Goal: Information Seeking & Learning: Learn about a topic

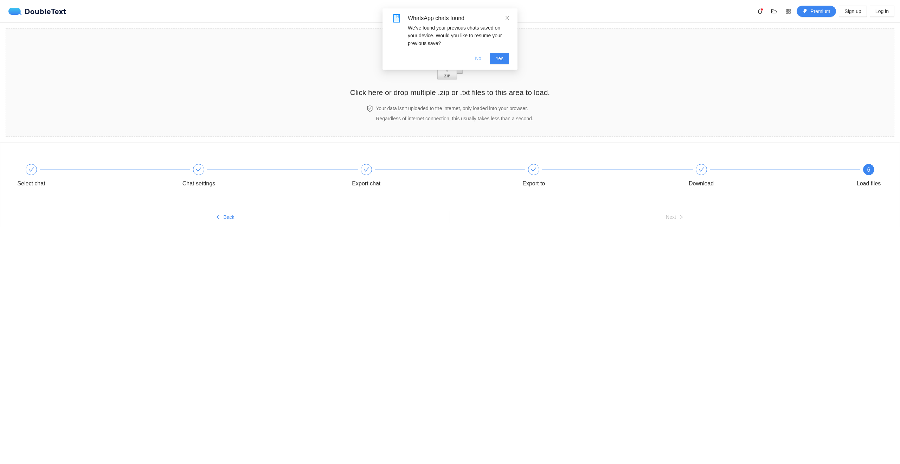
click at [479, 63] on button "No" at bounding box center [478, 58] width 18 height 11
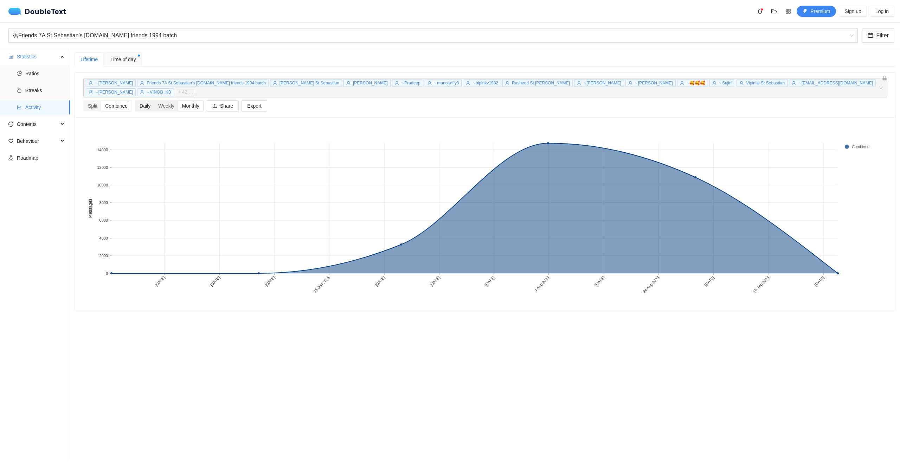
click at [148, 101] on div "Daily" at bounding box center [145, 106] width 19 height 10
click at [136, 101] on input "Daily" at bounding box center [136, 101] width 0 height 0
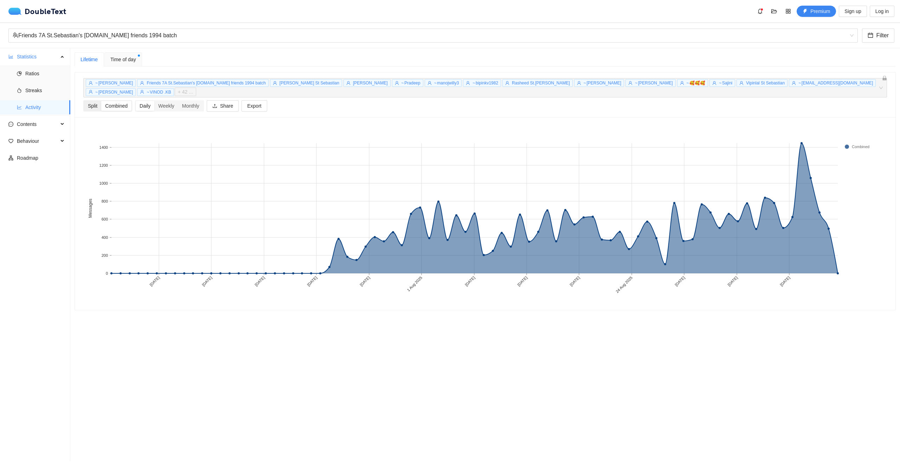
click at [94, 101] on div "Split" at bounding box center [92, 106] width 17 height 10
click at [84, 101] on input "Split" at bounding box center [84, 101] width 0 height 0
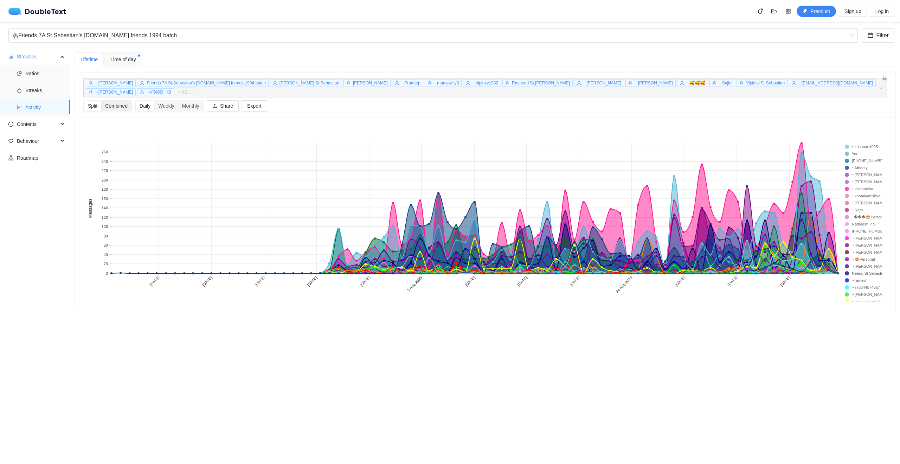
click at [117, 101] on div "Combined" at bounding box center [116, 106] width 30 height 10
click at [101, 101] on input "Combined" at bounding box center [101, 101] width 0 height 0
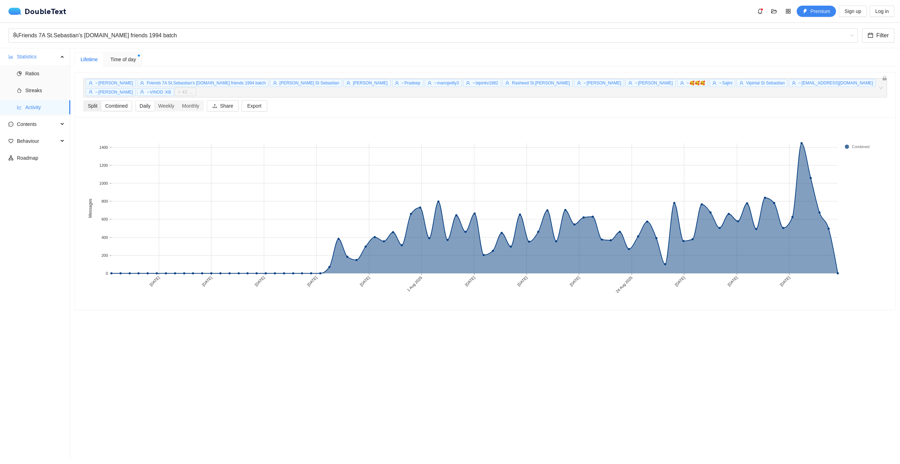
click at [86, 101] on div "Split" at bounding box center [92, 106] width 17 height 10
click at [84, 101] on input "Split" at bounding box center [84, 101] width 0 height 0
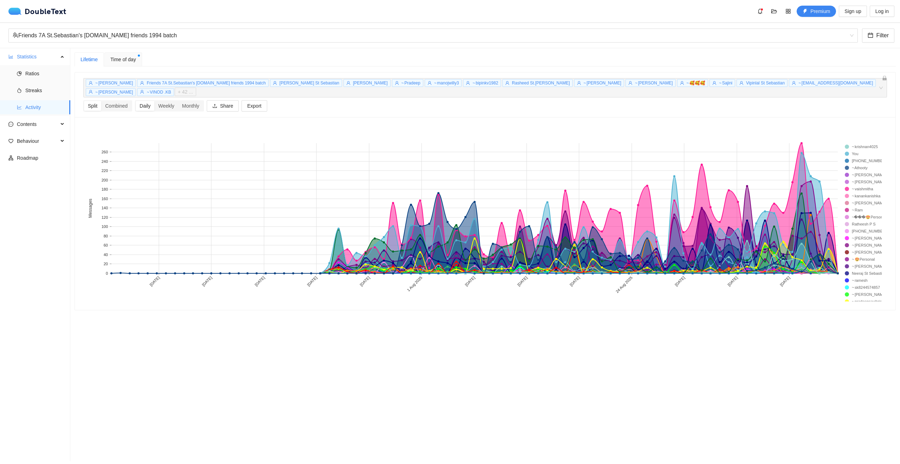
click at [863, 143] on rect at bounding box center [859, 146] width 28 height 7
click at [189, 101] on div "Monthly" at bounding box center [190, 106] width 25 height 10
click at [178, 101] on input "Monthly" at bounding box center [178, 101] width 0 height 0
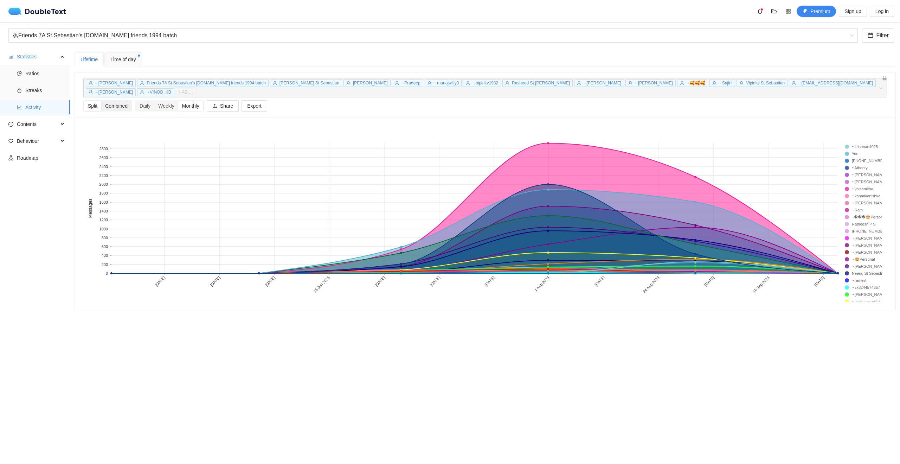
click at [116, 101] on div "Combined" at bounding box center [116, 106] width 30 height 10
click at [101, 101] on input "Combined" at bounding box center [101, 101] width 0 height 0
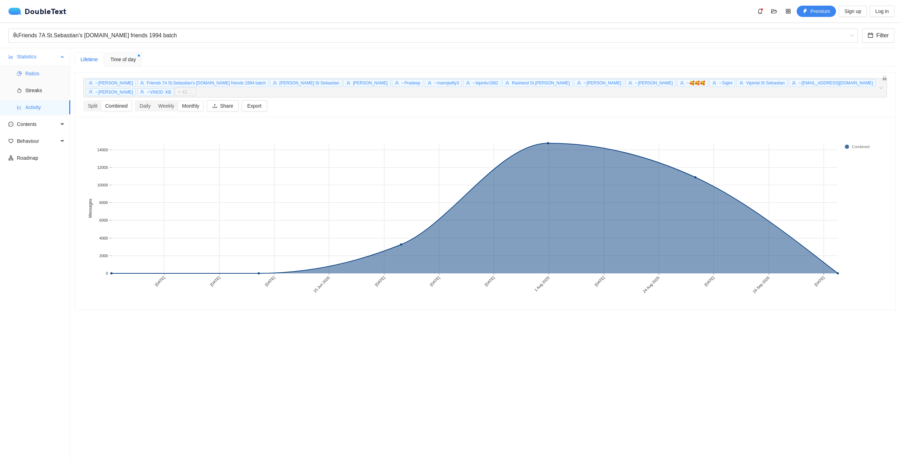
click at [31, 76] on span "Ratios" at bounding box center [44, 73] width 39 height 14
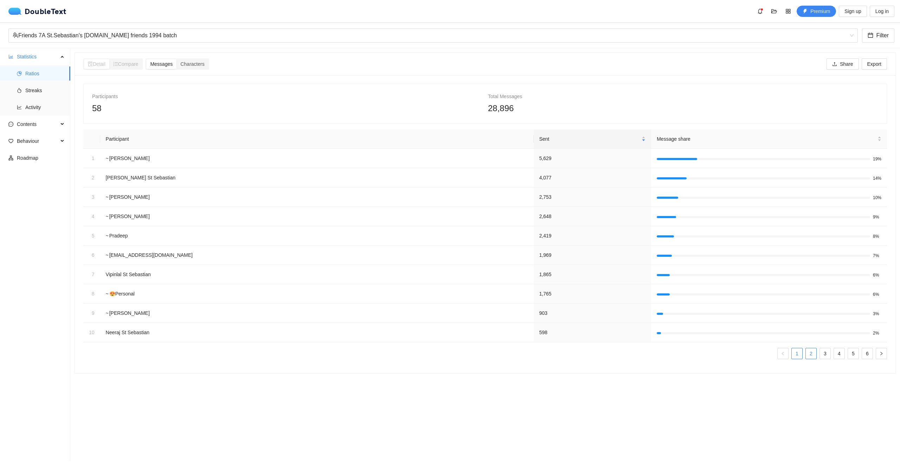
click at [806, 355] on link "2" at bounding box center [811, 353] width 11 height 11
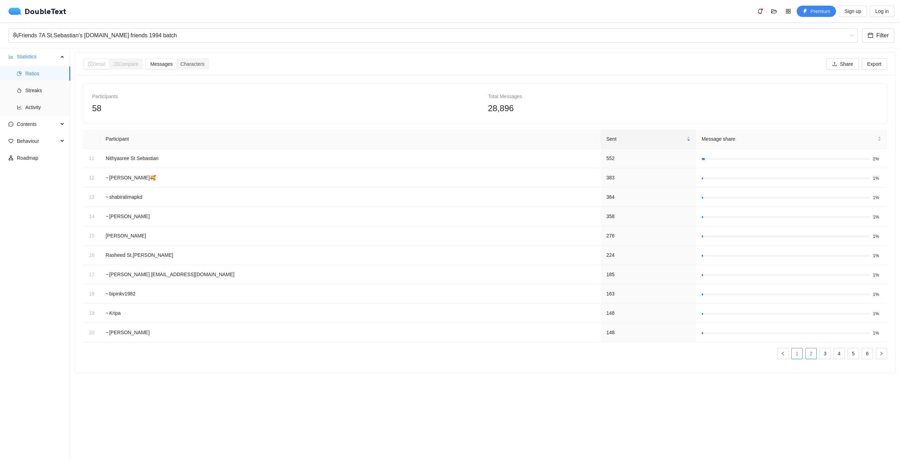
click at [792, 354] on link "1" at bounding box center [797, 353] width 11 height 11
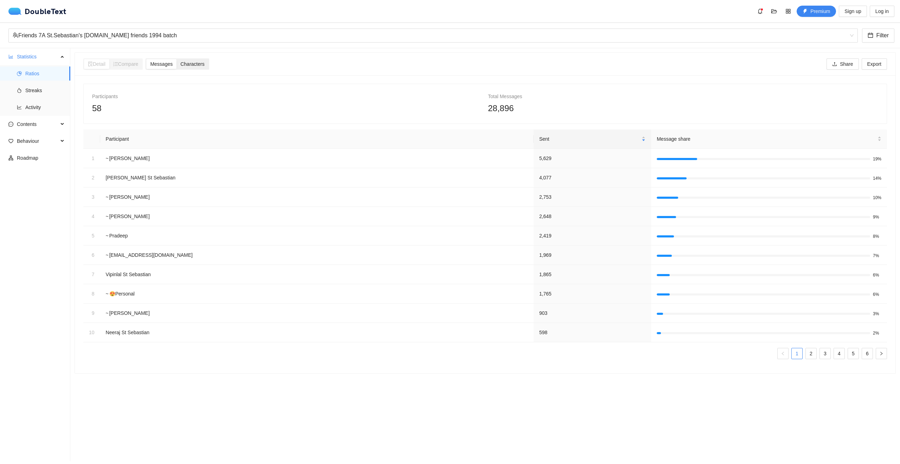
click at [192, 61] on span "Characters" at bounding box center [192, 64] width 24 height 6
click at [177, 59] on input "Characters" at bounding box center [177, 59] width 0 height 0
click at [807, 354] on link "2" at bounding box center [811, 353] width 11 height 11
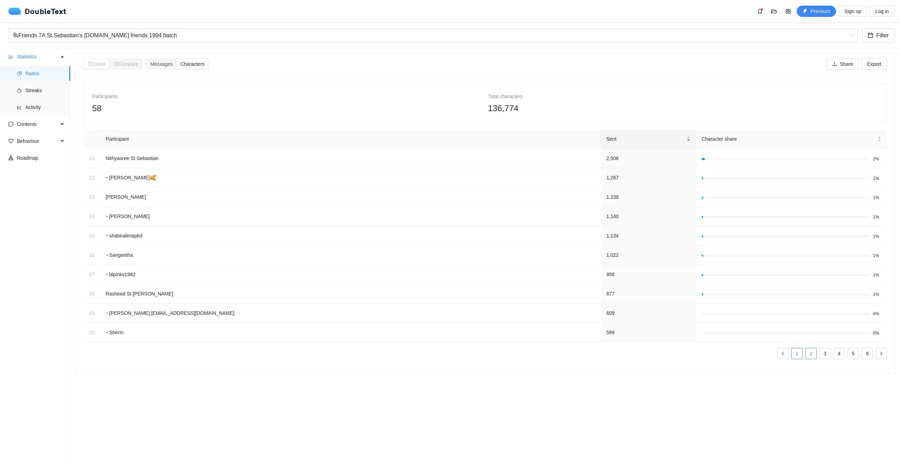
click at [794, 354] on link "1" at bounding box center [797, 353] width 11 height 11
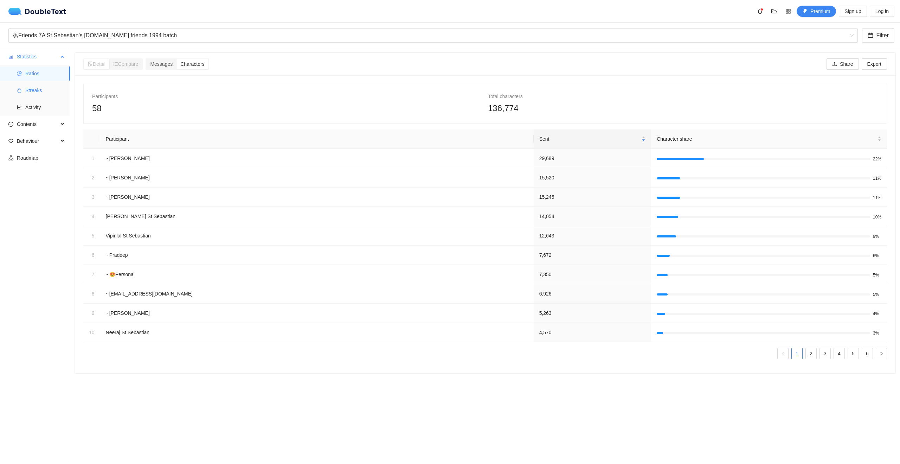
click at [36, 89] on span "Streaks" at bounding box center [44, 90] width 39 height 14
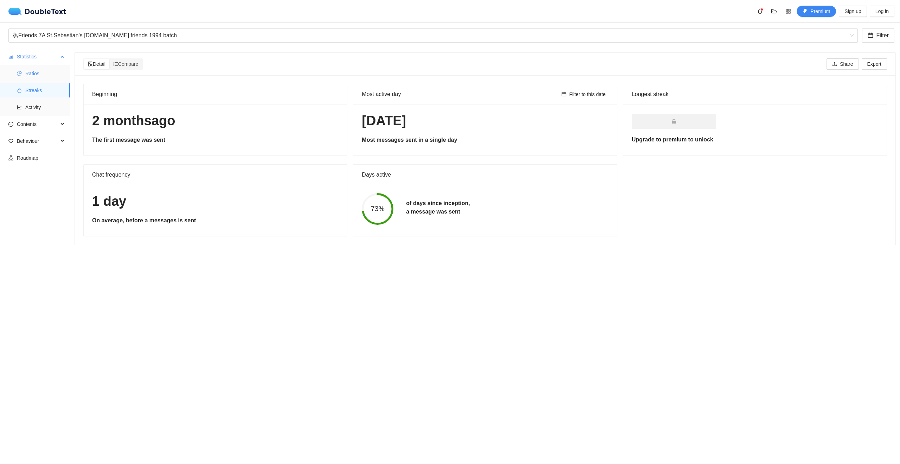
click at [36, 74] on span "Ratios" at bounding box center [44, 73] width 39 height 14
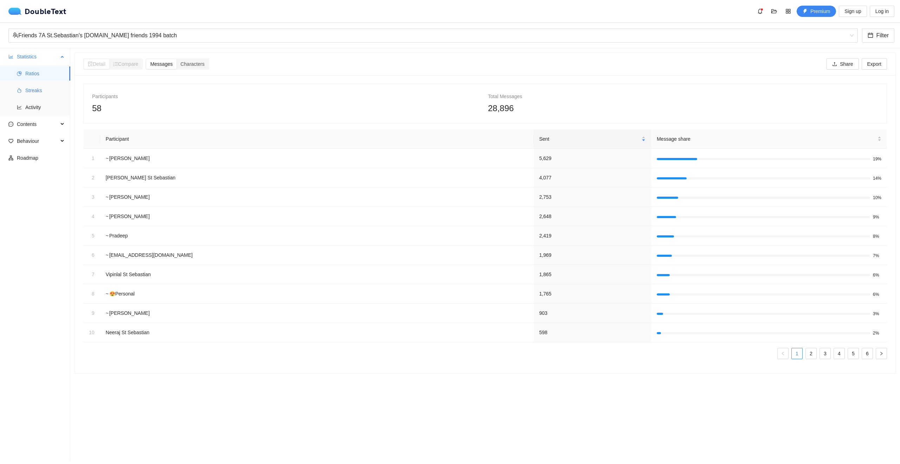
click at [28, 89] on span "Streaks" at bounding box center [44, 90] width 39 height 14
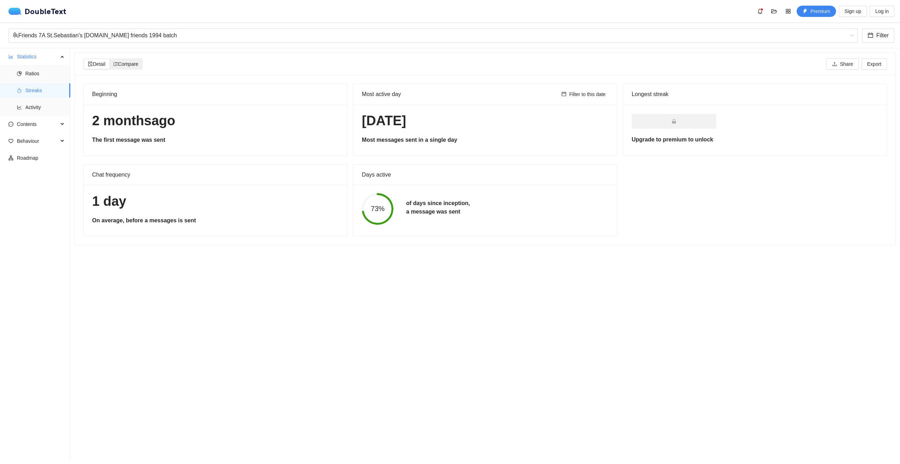
click at [132, 63] on span "Compare" at bounding box center [125, 64] width 25 height 6
click at [109, 59] on input "Compare" at bounding box center [109, 59] width 0 height 0
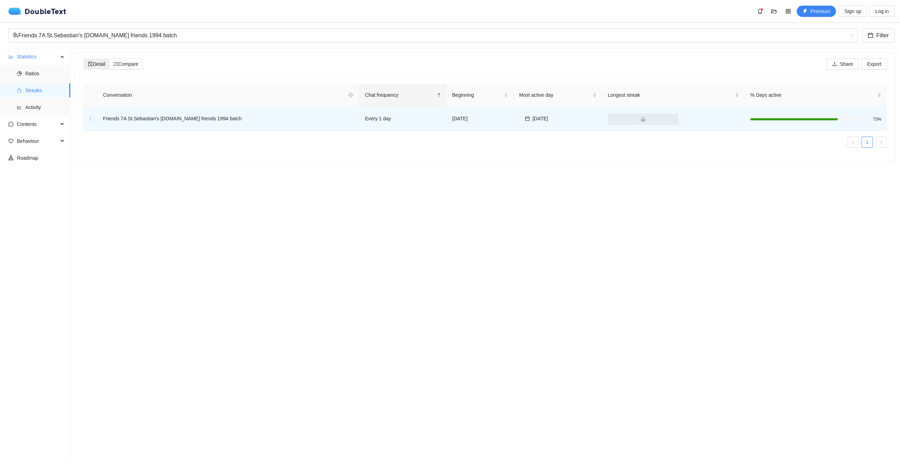
click at [92, 63] on icon "file-search" at bounding box center [90, 64] width 5 height 5
click at [84, 59] on input "Detail" at bounding box center [84, 59] width 0 height 0
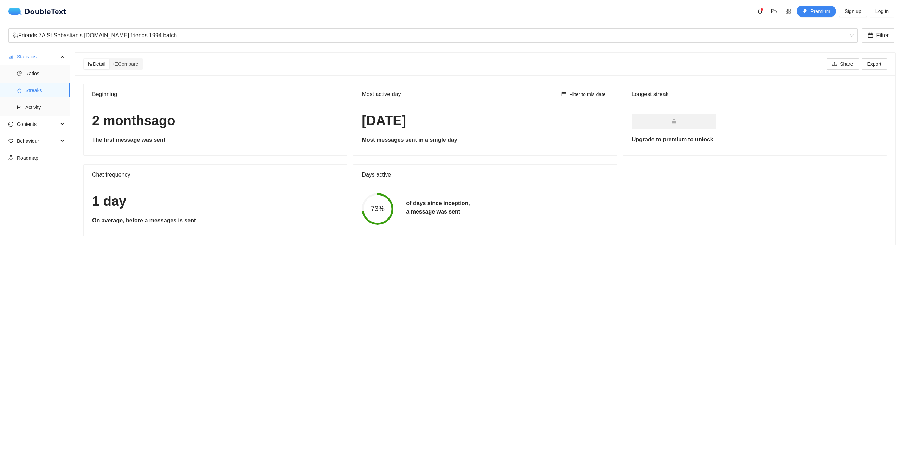
click at [137, 209] on h1 "1 day" at bounding box center [215, 201] width 246 height 17
click at [425, 198] on div "73% of days since inception, a message was sent" at bounding box center [484, 209] width 259 height 32
click at [214, 210] on div "1 day On average, before a messages is sent" at bounding box center [215, 210] width 263 height 51
click at [442, 99] on div "Most active day" at bounding box center [460, 94] width 197 height 20
click at [150, 118] on h1 "[DATE]" at bounding box center [215, 121] width 246 height 17
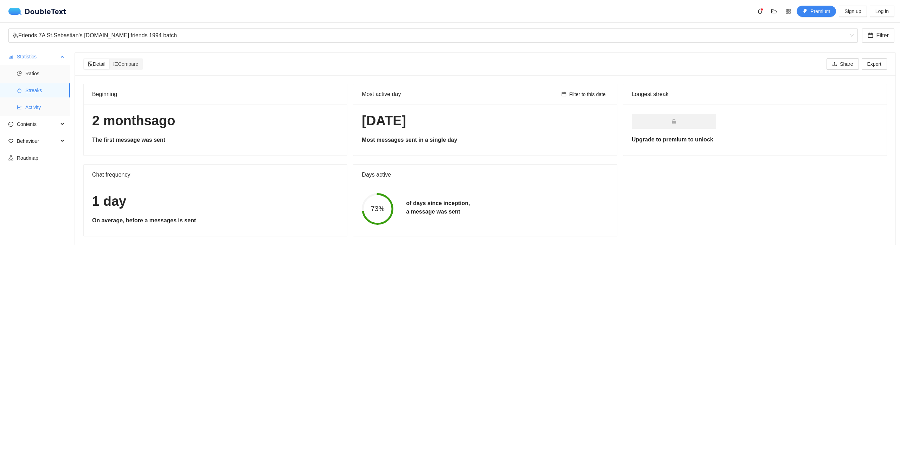
click at [24, 103] on li "Activity" at bounding box center [35, 107] width 70 height 14
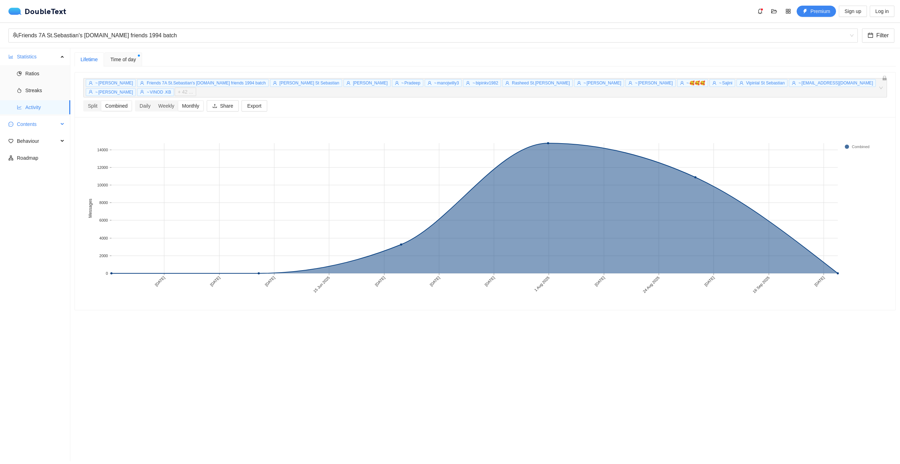
click at [41, 125] on span "Contents" at bounding box center [37, 124] width 41 height 14
click at [42, 139] on span "Word Cloud" at bounding box center [44, 141] width 39 height 14
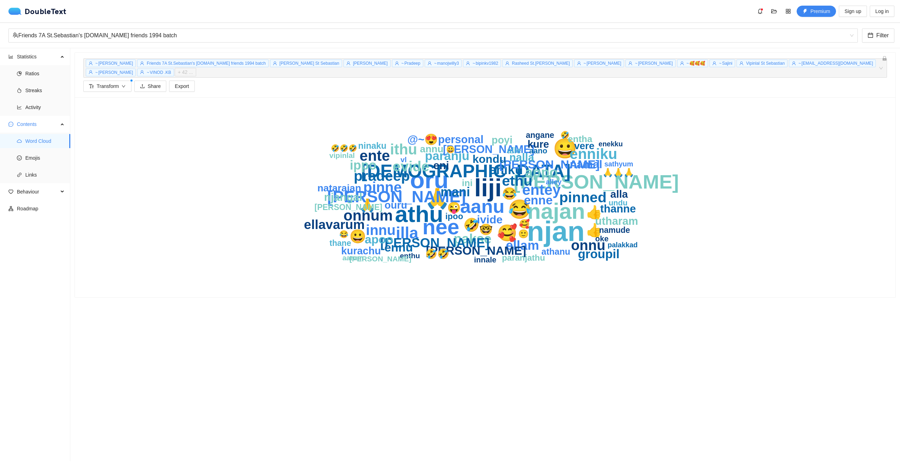
click at [464, 133] on text "@⁨~😍personal" at bounding box center [446, 139] width 76 height 13
click at [453, 185] on text "mani" at bounding box center [456, 192] width 30 height 14
click at [476, 198] on text "aanu" at bounding box center [482, 206] width 44 height 21
click at [112, 82] on span "Transform" at bounding box center [108, 86] width 22 height 8
click at [205, 130] on div "njan liji oru athu najan [PERSON_NAME] 🙏 😀 aanu 😂 gud [PERSON_NAME] 🥰 illa ithu…" at bounding box center [485, 197] width 804 height 183
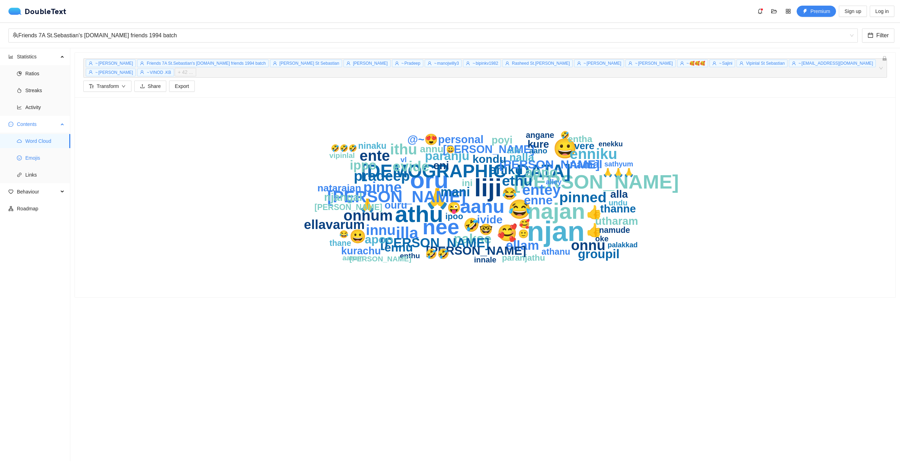
click at [32, 159] on span "Emojis" at bounding box center [44, 158] width 39 height 14
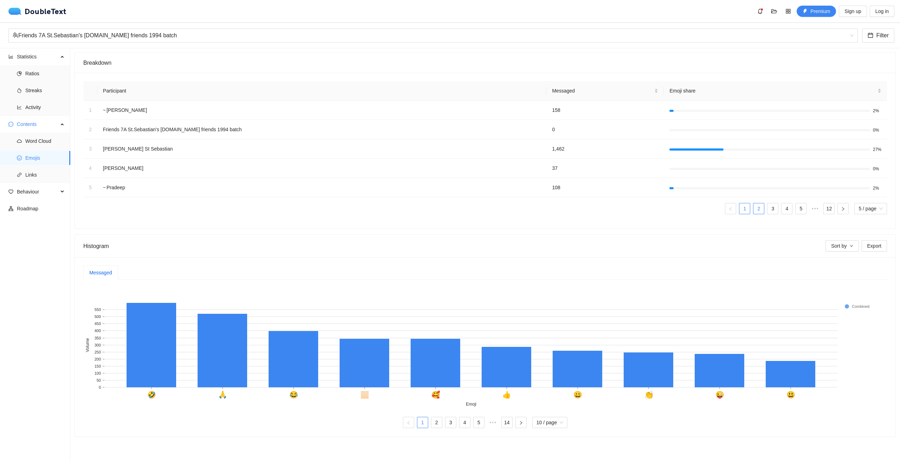
click at [754, 209] on link "2" at bounding box center [759, 208] width 11 height 11
click at [744, 209] on link "1" at bounding box center [744, 208] width 11 height 11
click at [33, 174] on span "Links" at bounding box center [44, 175] width 39 height 14
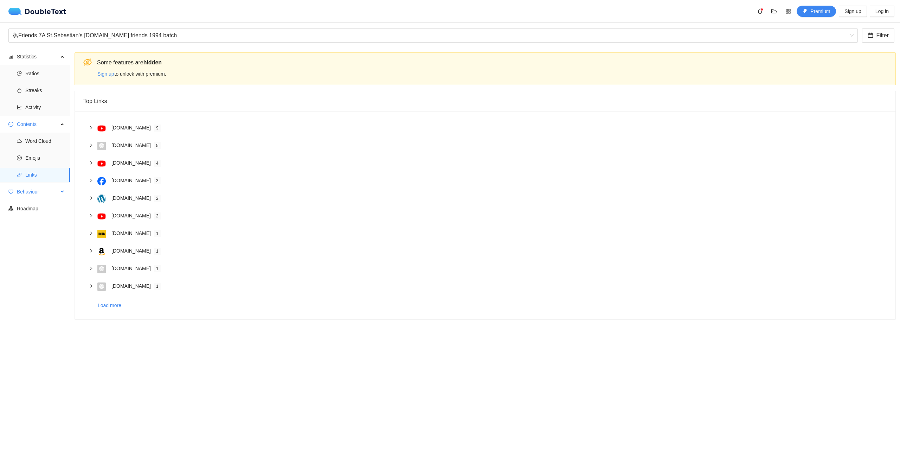
click at [39, 196] on span "Behaviour" at bounding box center [37, 192] width 41 height 14
click at [33, 207] on span "Interactions" at bounding box center [44, 208] width 39 height 14
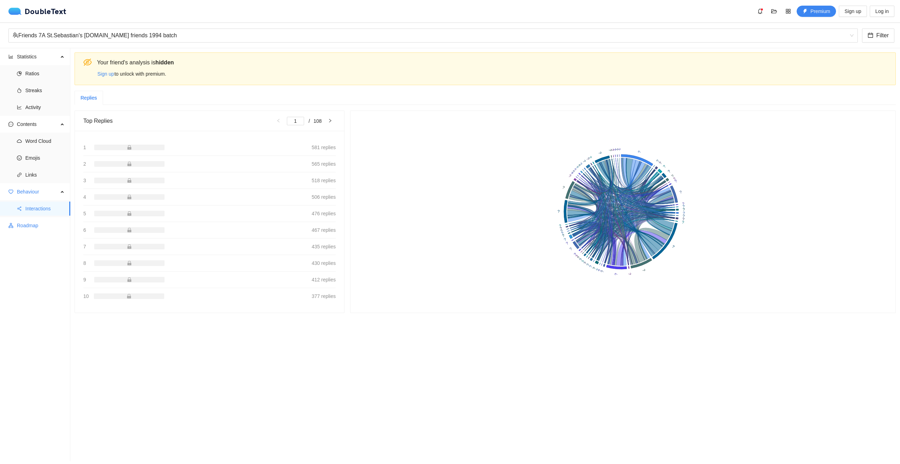
click at [31, 227] on span "Roadmap" at bounding box center [41, 225] width 48 height 14
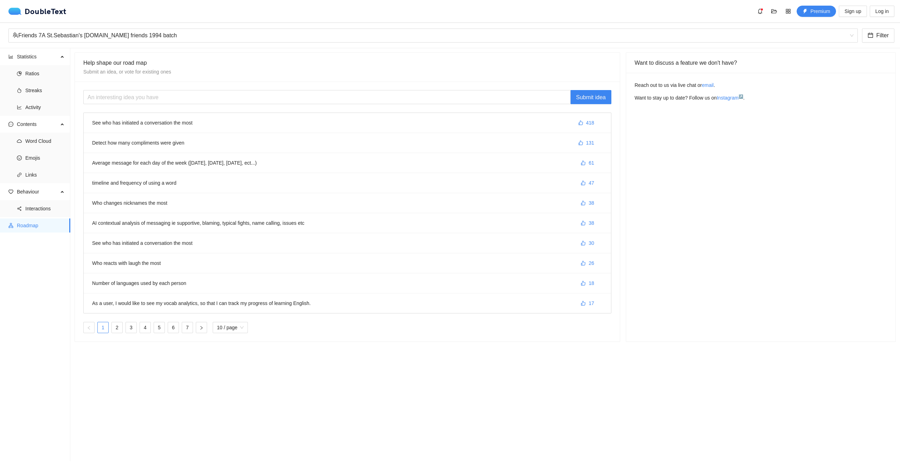
click at [158, 126] on li "See who has initiated a conversation the most 418" at bounding box center [347, 123] width 527 height 20
click at [223, 128] on li "See who has initiated a conversation the most 418" at bounding box center [347, 123] width 527 height 20
click at [428, 129] on li "See who has initiated a conversation the most 418" at bounding box center [347, 123] width 527 height 20
click at [588, 121] on span "418" at bounding box center [590, 123] width 8 height 8
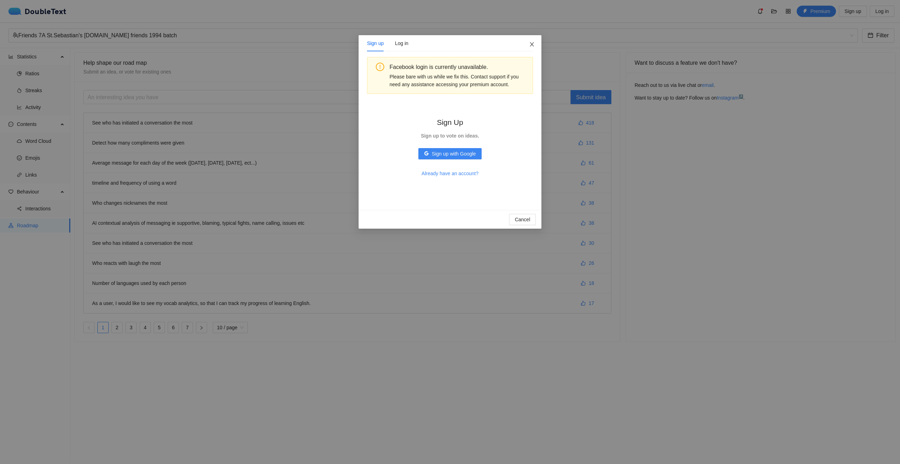
click at [533, 40] on span "Close" at bounding box center [532, 44] width 19 height 19
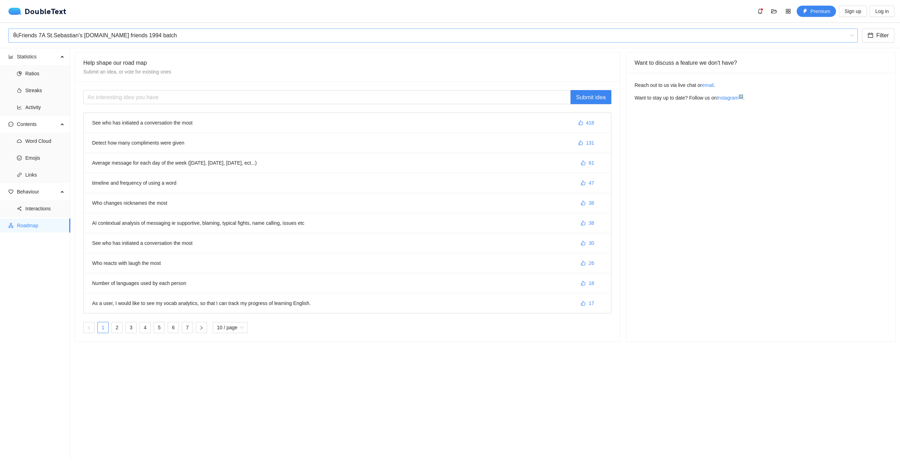
click at [87, 32] on div "Friends 7A St.Sebastian's [DOMAIN_NAME] friends 1994 batch" at bounding box center [430, 35] width 835 height 13
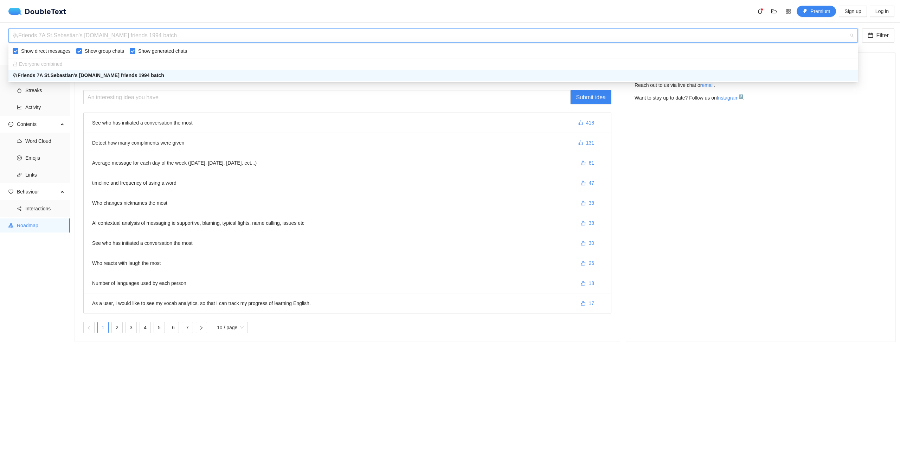
click at [876, 297] on div "Want to discuss a feature we don't have? Reach out to us via live chat or email…" at bounding box center [761, 196] width 270 height 289
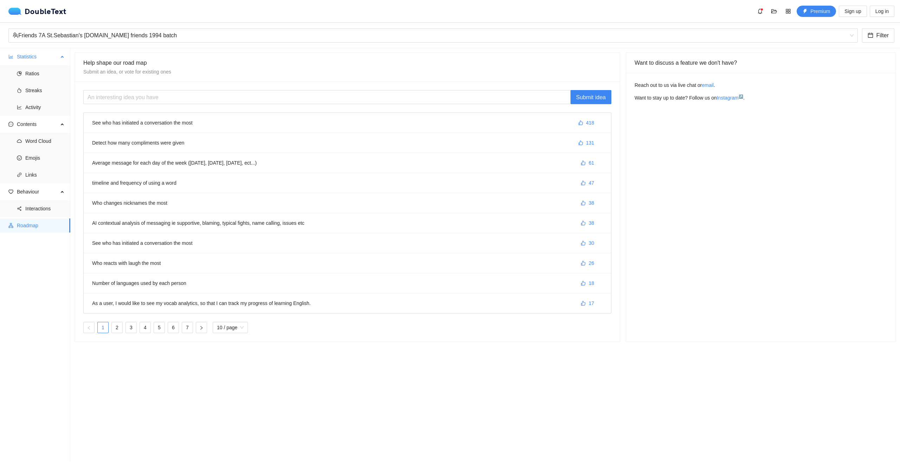
click at [31, 57] on span "Statistics" at bounding box center [37, 57] width 41 height 14
click at [28, 72] on span "Ratios" at bounding box center [44, 73] width 39 height 14
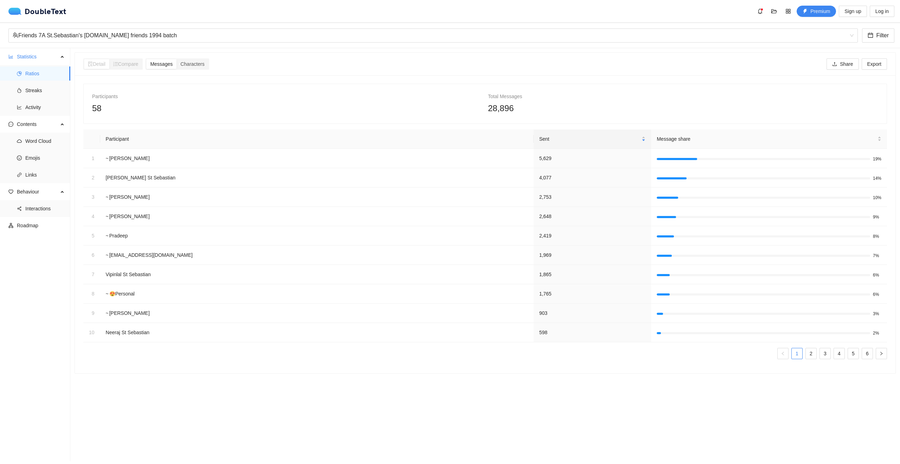
click at [133, 66] on span "Compare" at bounding box center [125, 64] width 25 height 6
click at [816, 9] on span "Premium" at bounding box center [820, 11] width 20 height 8
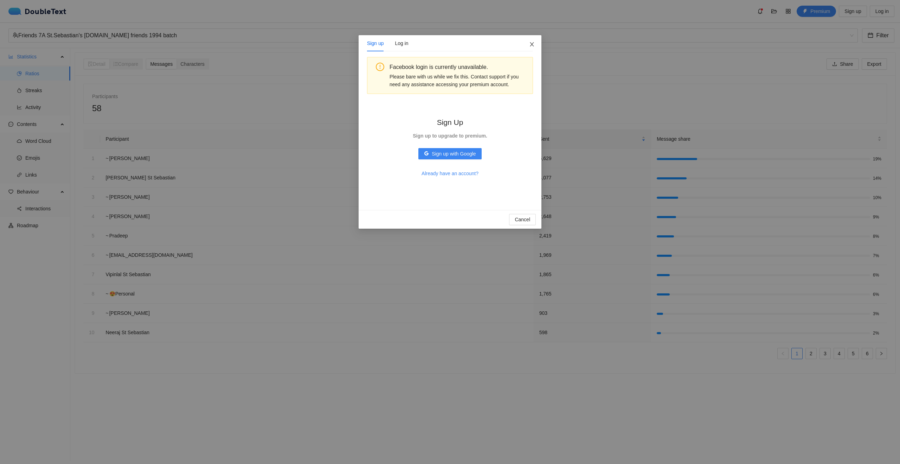
click at [530, 47] on icon "close" at bounding box center [532, 44] width 6 height 6
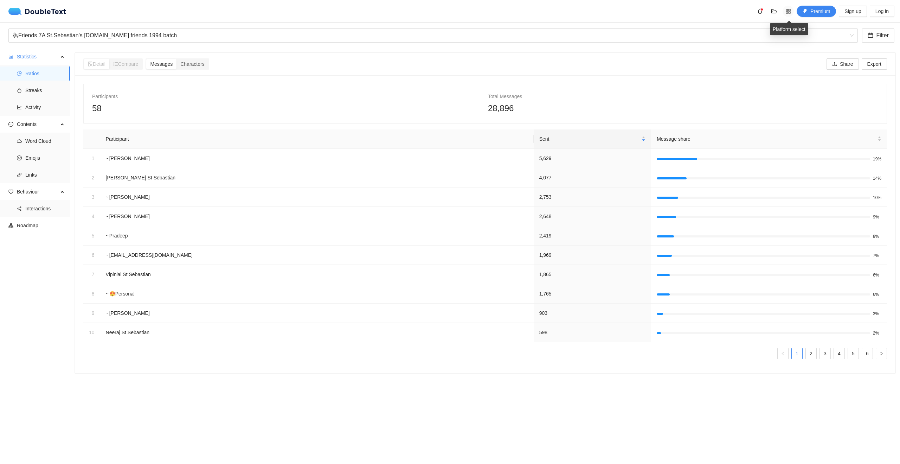
click at [791, 9] on icon "appstore" at bounding box center [788, 11] width 5 height 5
click at [825, 104] on div "28,896" at bounding box center [683, 108] width 390 height 13
click at [761, 11] on icon "bell" at bounding box center [760, 11] width 6 height 6
click at [774, 11] on icon "folder-open" at bounding box center [774, 11] width 6 height 6
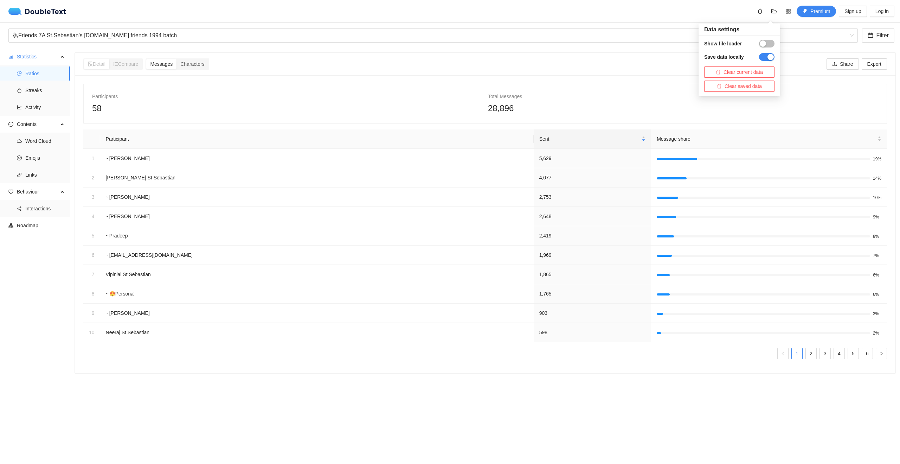
click at [587, 413] on section "Detail Compare Messages Characters Share Export Participants 58 Total Messages …" at bounding box center [485, 254] width 830 height 413
